Goal: Find specific page/section: Find specific page/section

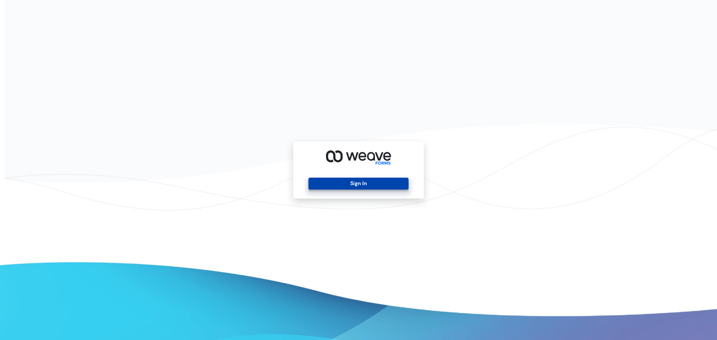
click at [345, 180] on button "Sign In" at bounding box center [359, 184] width 100 height 12
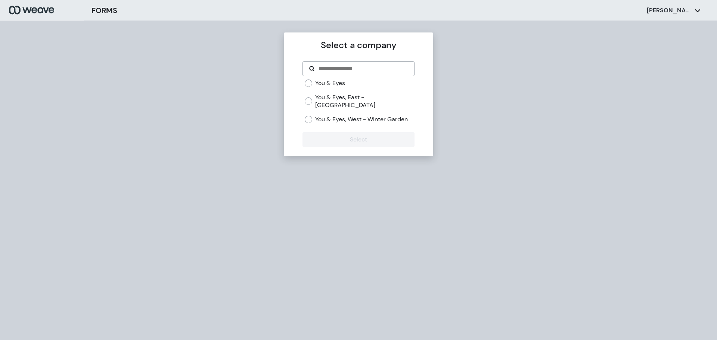
click at [355, 92] on div "You & Eyes You & Eyes, East - Avalon Park You & Eyes, West - Winter Garden" at bounding box center [359, 101] width 109 height 44
click at [354, 95] on label "You & Eyes, East - Avalon Park" at bounding box center [364, 101] width 99 height 16
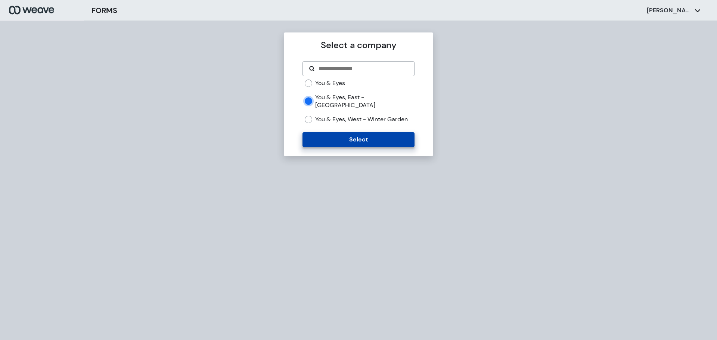
click at [367, 137] on button "Select" at bounding box center [359, 139] width 112 height 15
